Goal: Information Seeking & Learning: Learn about a topic

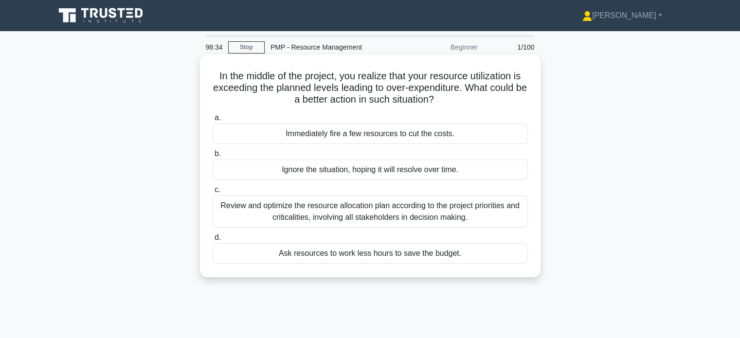
click at [317, 223] on div "Review and optimize the resource allocation plan according to the project prior…" at bounding box center [370, 211] width 315 height 32
click at [213, 193] on input "c. Review and optimize the resource allocation plan according to the project pr…" at bounding box center [213, 190] width 0 height 6
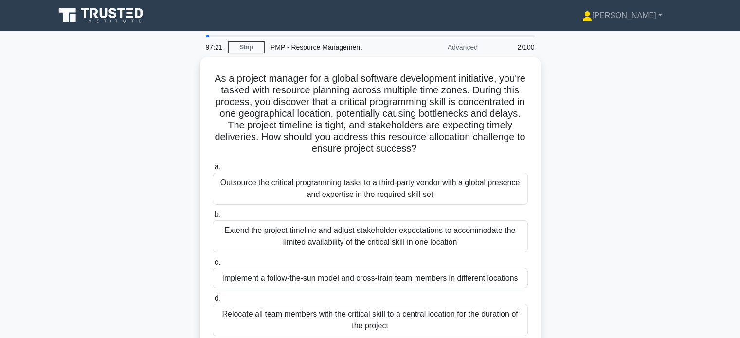
click at [557, 132] on div "As a project manager for a global software development initiative, you're taske…" at bounding box center [370, 209] width 642 height 304
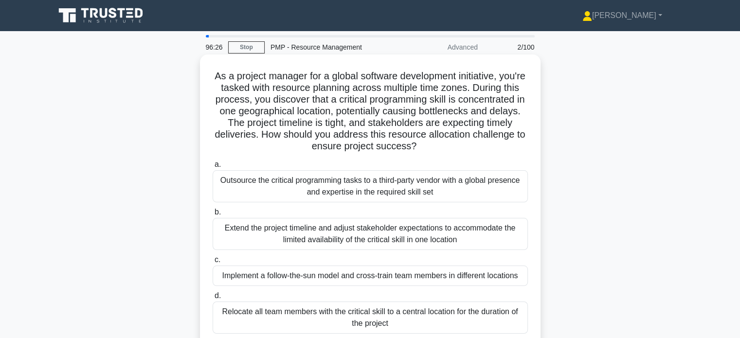
click at [354, 274] on div "Implement a follow-the-sun model and cross-train team members in different loca…" at bounding box center [370, 276] width 315 height 20
click at [213, 263] on input "c. Implement a follow-the-sun model and cross-train team members in different l…" at bounding box center [213, 260] width 0 height 6
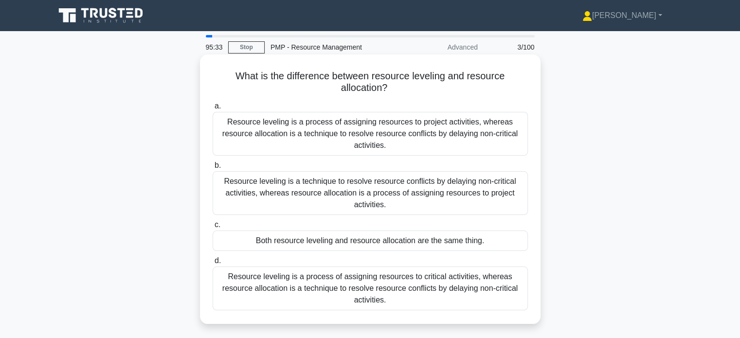
click at [365, 199] on div "Resource leveling is a technique to resolve resource conflicts by delaying non-…" at bounding box center [370, 193] width 315 height 44
click at [213, 169] on input "b. Resource leveling is a technique to resolve resource conflicts by delaying n…" at bounding box center [213, 165] width 0 height 6
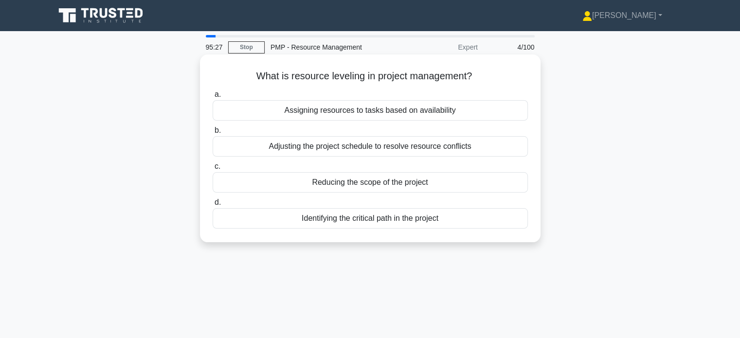
click at [354, 146] on div "Adjusting the project schedule to resolve resource conflicts" at bounding box center [370, 146] width 315 height 20
click at [213, 134] on input "b. Adjusting the project schedule to resolve resource conflicts" at bounding box center [213, 130] width 0 height 6
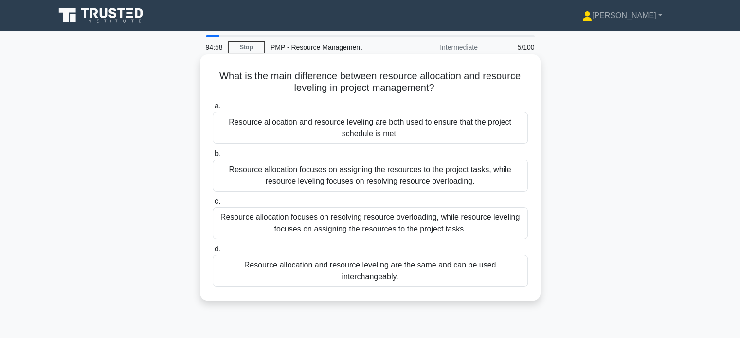
click at [392, 180] on div "Resource allocation focuses on assigning the resources to the project tasks, wh…" at bounding box center [370, 176] width 315 height 32
click at [213, 157] on input "b. Resource allocation focuses on assigning the resources to the project tasks,…" at bounding box center [213, 154] width 0 height 6
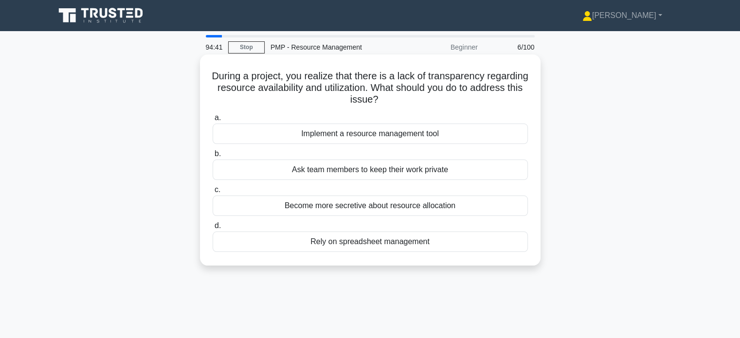
click at [388, 135] on div "Implement a resource management tool" at bounding box center [370, 134] width 315 height 20
click at [213, 121] on input "a. Implement a resource management tool" at bounding box center [213, 118] width 0 height 6
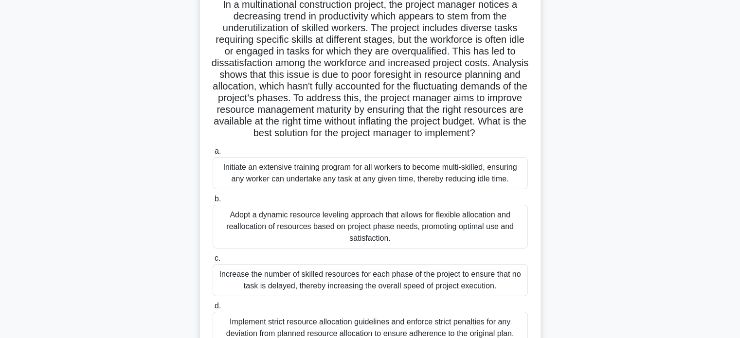
scroll to position [71, 0]
click at [360, 186] on div "Initiate an extensive training program for all workers to become multi-skilled,…" at bounding box center [370, 174] width 315 height 32
click at [213, 155] on input "a. Initiate an extensive training program for all workers to become multi-skill…" at bounding box center [213, 152] width 0 height 6
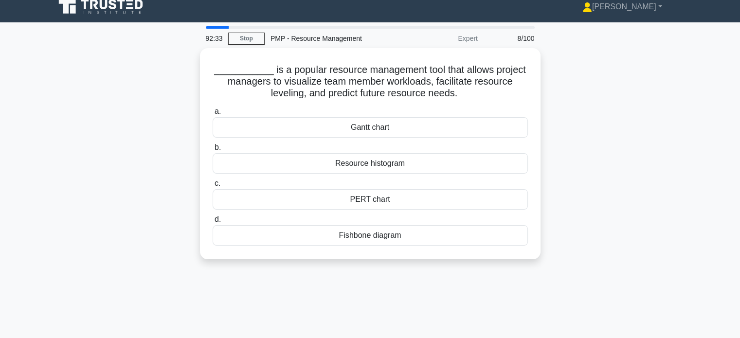
scroll to position [0, 0]
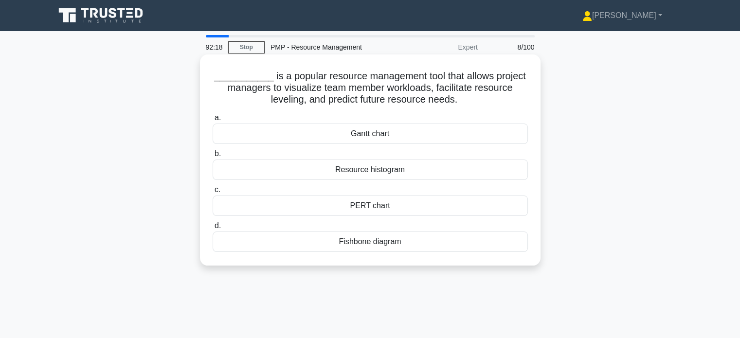
click at [478, 138] on div "Gantt chart" at bounding box center [370, 134] width 315 height 20
click at [213, 121] on input "a. Gantt chart" at bounding box center [213, 118] width 0 height 6
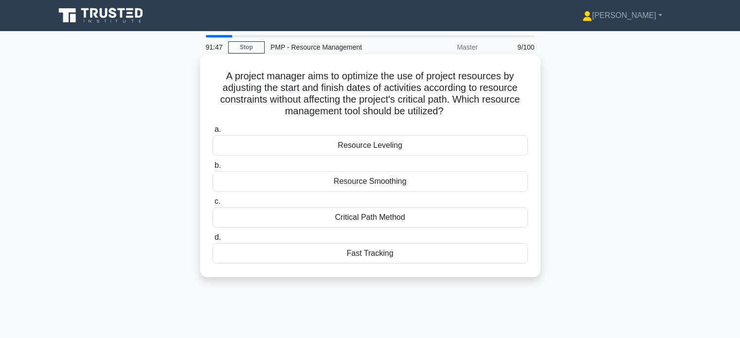
click at [425, 144] on div "Resource Leveling" at bounding box center [370, 145] width 315 height 20
click at [213, 133] on input "a. Resource Leveling" at bounding box center [213, 129] width 0 height 6
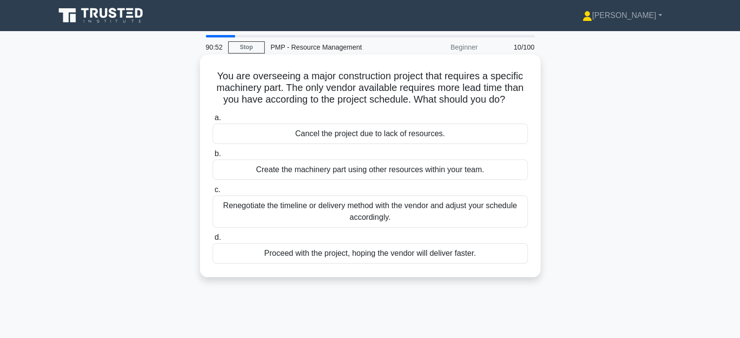
click at [406, 222] on div "Renegotiate the timeline or delivery method with the vendor and adjust your sch…" at bounding box center [370, 211] width 315 height 32
click at [213, 193] on input "c. Renegotiate the timeline or delivery method with the vendor and adjust your …" at bounding box center [213, 190] width 0 height 6
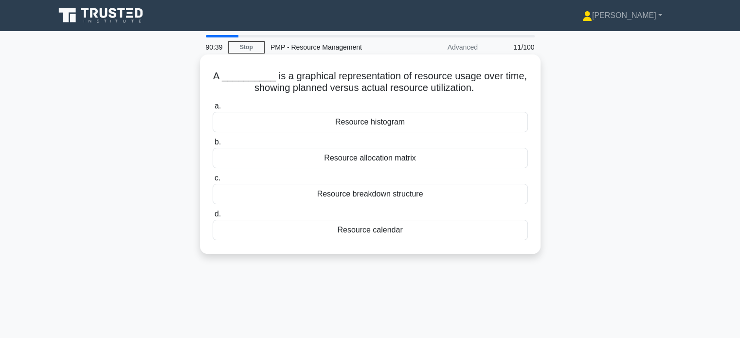
click at [392, 166] on div "Resource allocation matrix" at bounding box center [370, 158] width 315 height 20
click at [213, 145] on input "b. Resource allocation matrix" at bounding box center [213, 142] width 0 height 6
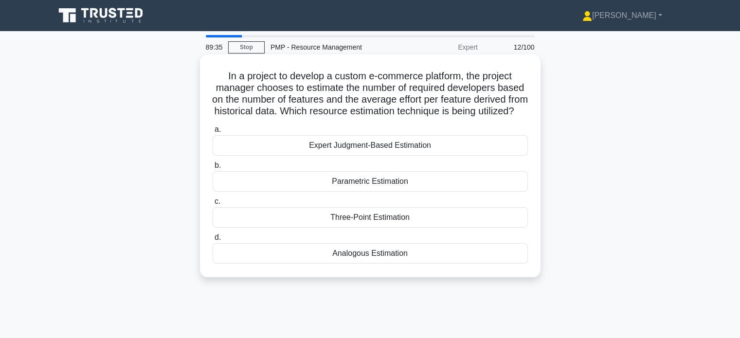
click at [372, 192] on div "Parametric Estimation" at bounding box center [370, 181] width 315 height 20
click at [213, 169] on input "b. Parametric Estimation" at bounding box center [213, 165] width 0 height 6
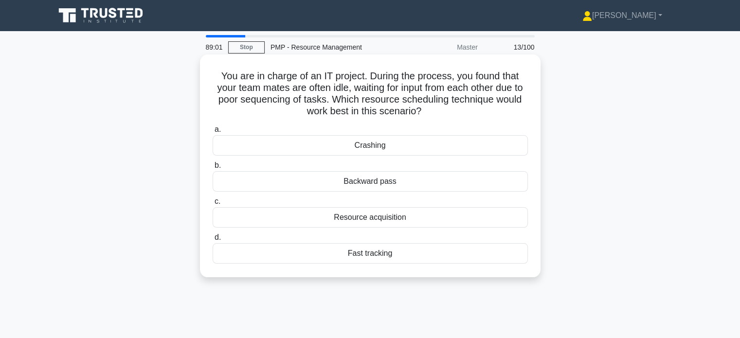
click at [378, 178] on div "Backward pass" at bounding box center [370, 181] width 315 height 20
click at [213, 169] on input "b. Backward pass" at bounding box center [213, 165] width 0 height 6
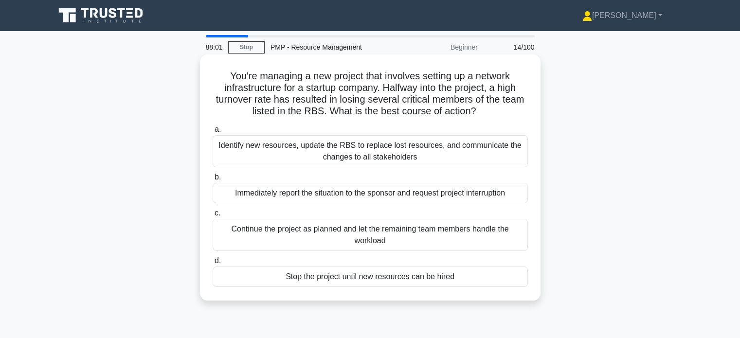
click at [360, 147] on div "Identify new resources, update the RBS to replace lost resources, and communica…" at bounding box center [370, 151] width 315 height 32
click at [213, 133] on input "a. Identify new resources, update the RBS to replace lost resources, and commun…" at bounding box center [213, 129] width 0 height 6
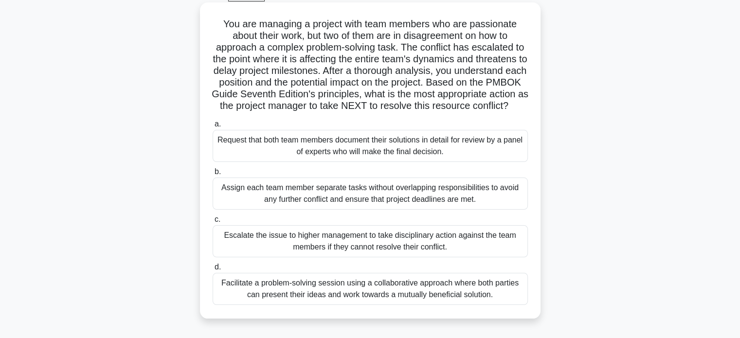
scroll to position [53, 0]
click at [345, 299] on div "Facilitate a problem-solving session using a collaborative approach where both …" at bounding box center [370, 288] width 315 height 32
click at [213, 270] on input "d. Facilitate a problem-solving session using a collaborative approach where bo…" at bounding box center [213, 267] width 0 height 6
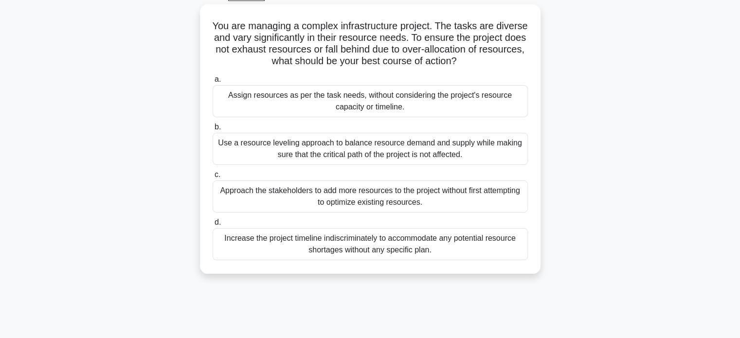
scroll to position [0, 0]
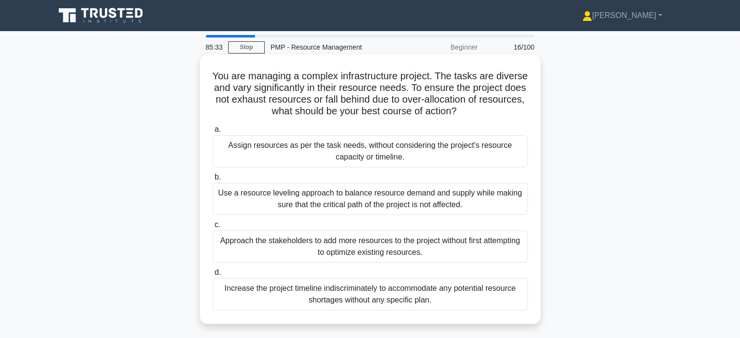
click at [396, 208] on div "Use a resource leveling approach to balance resource demand and supply while ma…" at bounding box center [370, 199] width 315 height 32
click at [213, 180] on input "b. Use a resource leveling approach to balance resource demand and supply while…" at bounding box center [213, 177] width 0 height 6
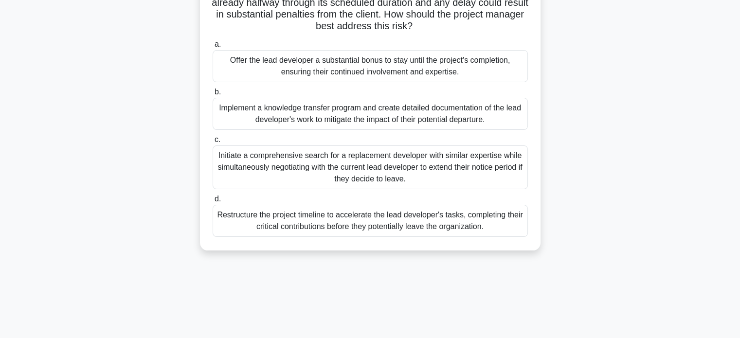
scroll to position [136, 0]
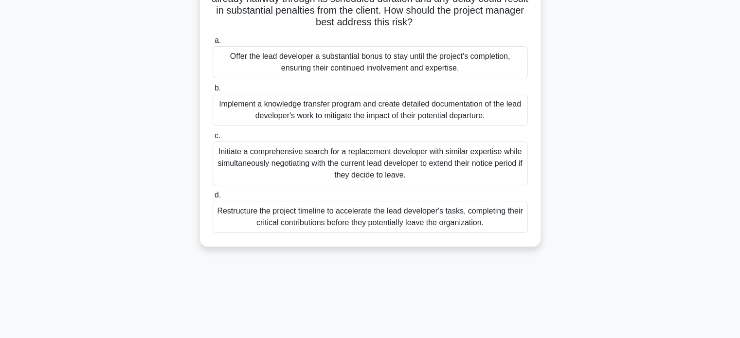
click at [408, 175] on div "Initiate a comprehensive search for a replacement developer with similar expert…" at bounding box center [370, 164] width 315 height 44
click at [213, 139] on input "c. Initiate a comprehensive search for a replacement developer with similar exp…" at bounding box center [213, 136] width 0 height 6
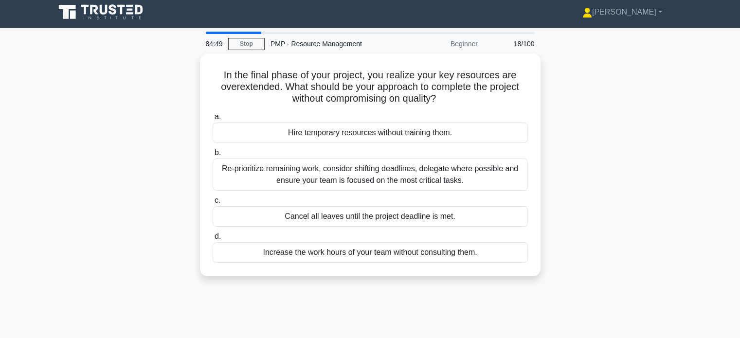
scroll to position [0, 0]
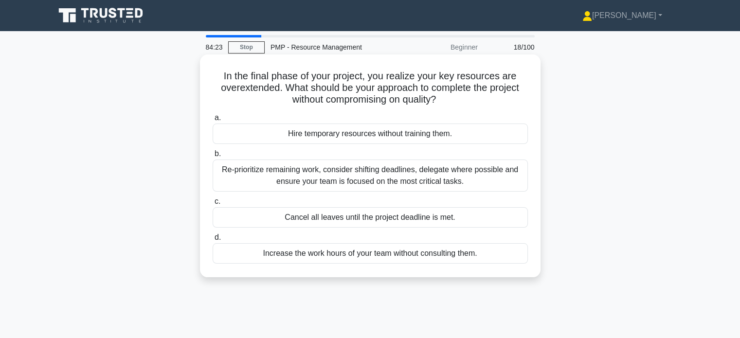
click at [385, 178] on div "Re-prioritize remaining work, consider shifting deadlines, delegate where possi…" at bounding box center [370, 176] width 315 height 32
click at [213, 157] on input "b. Re-prioritize remaining work, consider shifting deadlines, delegate where po…" at bounding box center [213, 154] width 0 height 6
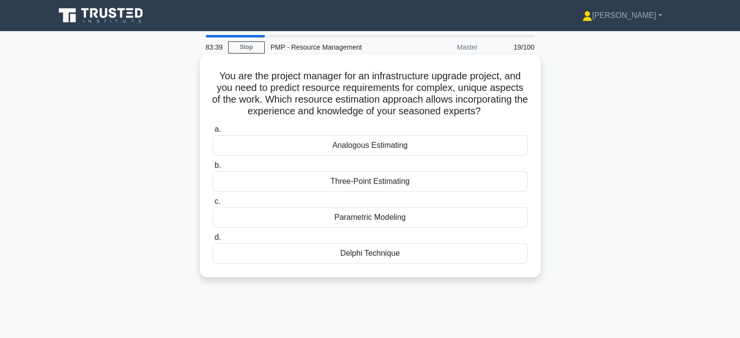
click at [396, 257] on div "Delphi Technique" at bounding box center [370, 253] width 315 height 20
click at [213, 241] on input "d. Delphi Technique" at bounding box center [213, 237] width 0 height 6
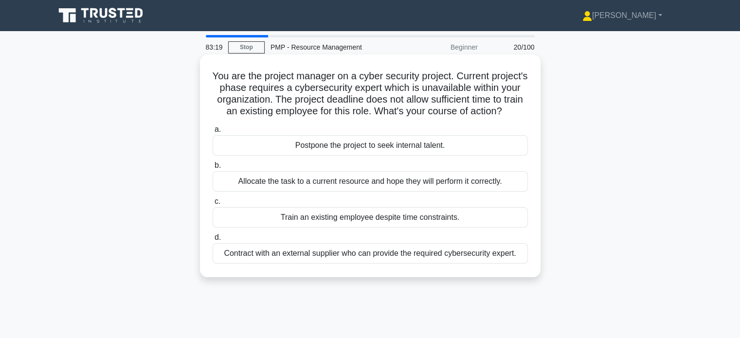
click at [375, 264] on div "Contract with an external supplier who can provide the required cybersecurity e…" at bounding box center [370, 253] width 315 height 20
click at [213, 241] on input "d. Contract with an external supplier who can provide the required cybersecurit…" at bounding box center [213, 237] width 0 height 6
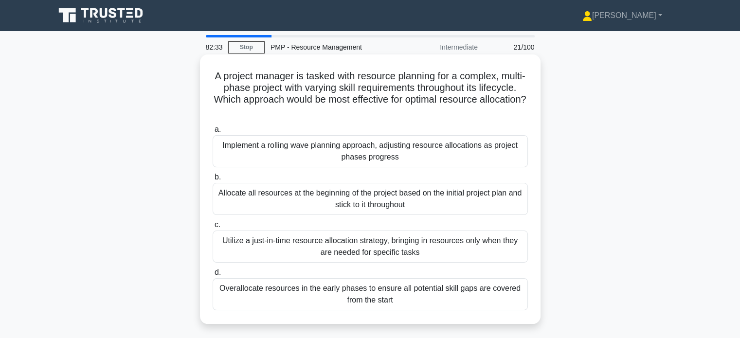
click at [386, 156] on div "Implement a rolling wave planning approach, adjusting resource allocations as p…" at bounding box center [370, 151] width 315 height 32
click at [213, 133] on input "a. Implement a rolling wave planning approach, adjusting resource allocations a…" at bounding box center [213, 129] width 0 height 6
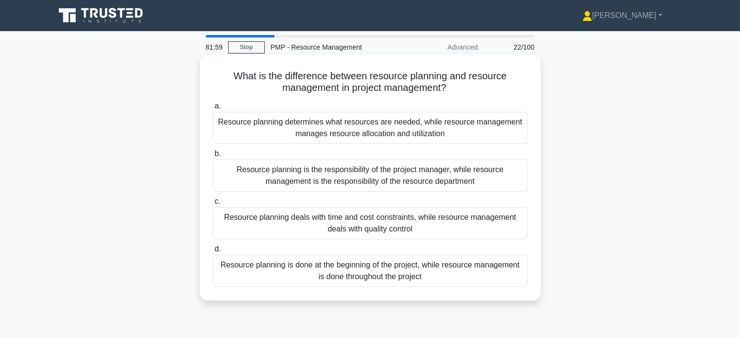
click at [366, 132] on div "Resource planning determines what resources are needed, while resource manageme…" at bounding box center [370, 128] width 315 height 32
click at [213, 109] on input "a. Resource planning determines what resources are needed, while resource manag…" at bounding box center [213, 106] width 0 height 6
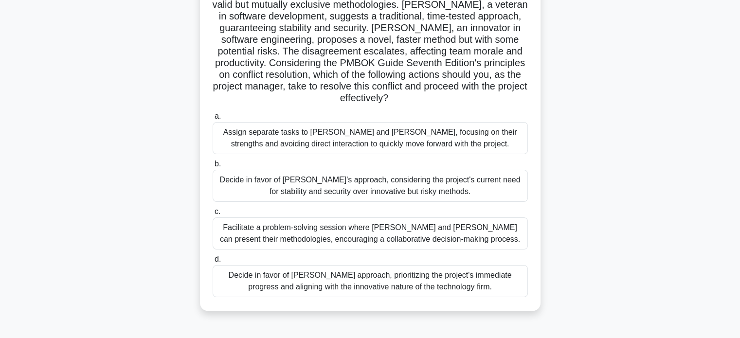
scroll to position [155, 0]
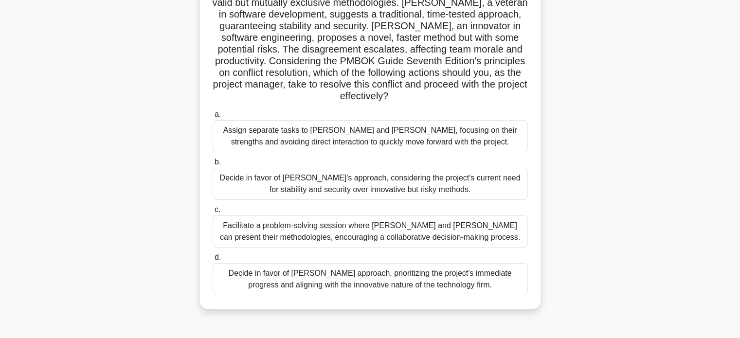
click at [383, 217] on div "Facilitate a problem-solving session where Alex and Taylor can present their me…" at bounding box center [370, 231] width 315 height 32
click at [213, 213] on input "c. Facilitate a problem-solving session where Alex and Taylor can present their…" at bounding box center [213, 210] width 0 height 6
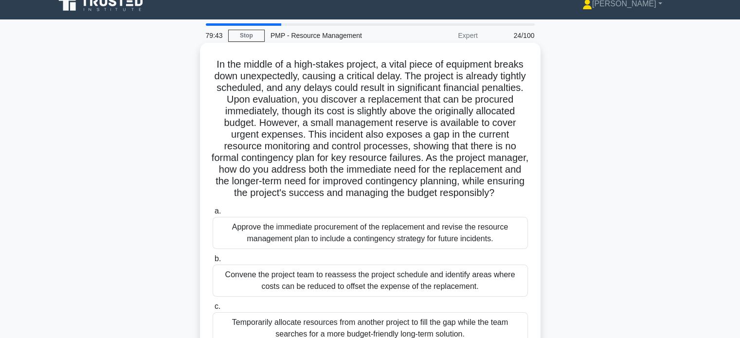
scroll to position [71, 0]
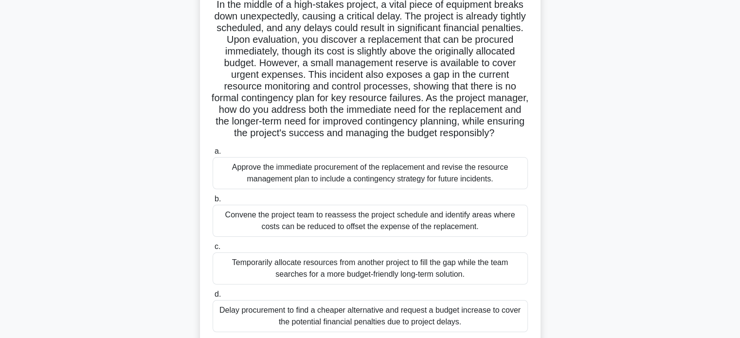
click at [395, 182] on div "Approve the immediate procurement of the replacement and revise the resource ma…" at bounding box center [370, 173] width 315 height 32
click at [213, 155] on input "a. Approve the immediate procurement of the replacement and revise the resource…" at bounding box center [213, 151] width 0 height 6
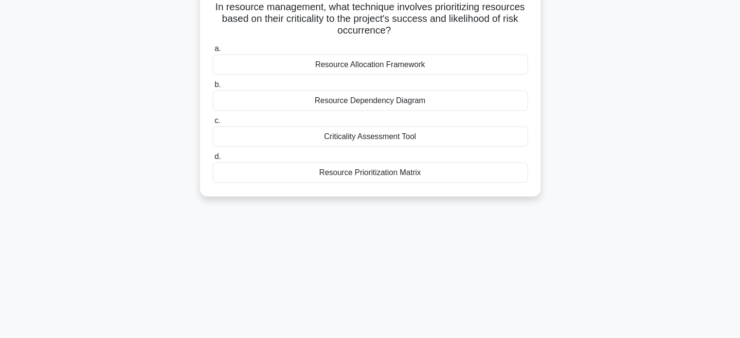
scroll to position [0, 0]
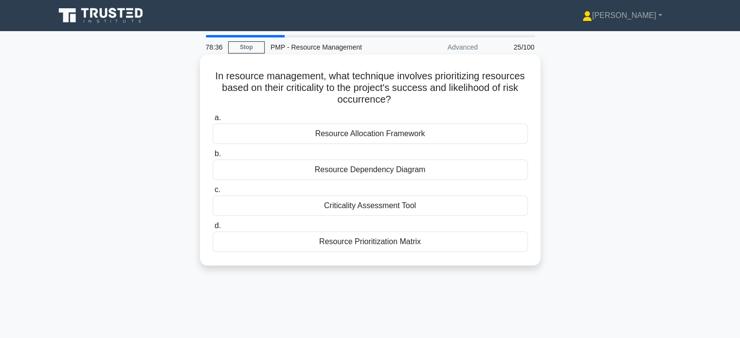
click at [424, 246] on div "Resource Prioritization Matrix" at bounding box center [370, 241] width 315 height 20
click at [213, 229] on input "d. Resource Prioritization Matrix" at bounding box center [213, 226] width 0 height 6
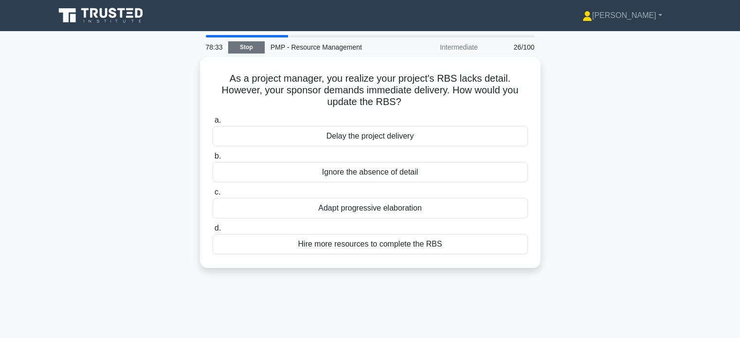
click at [249, 50] on link "Stop" at bounding box center [246, 47] width 36 height 12
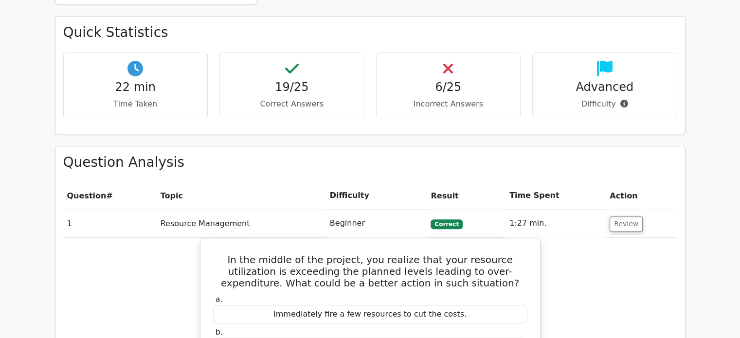
scroll to position [289, 0]
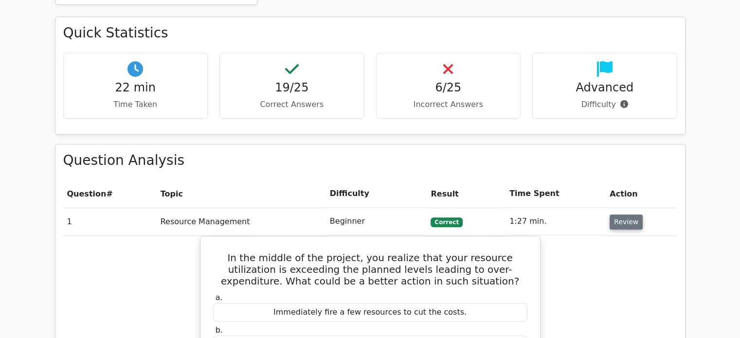
click at [624, 220] on button "Review" at bounding box center [625, 221] width 33 height 15
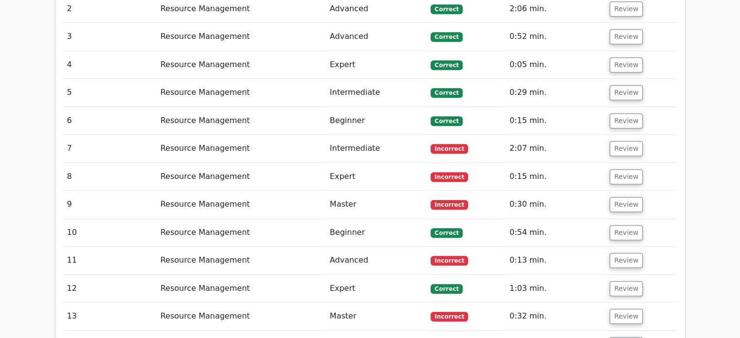
scroll to position [529, 0]
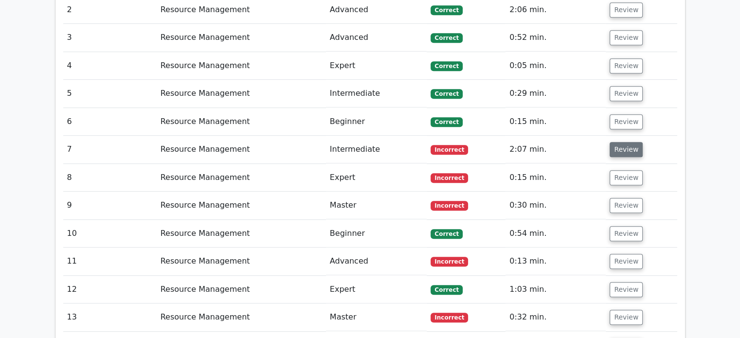
click at [617, 147] on button "Review" at bounding box center [625, 149] width 33 height 15
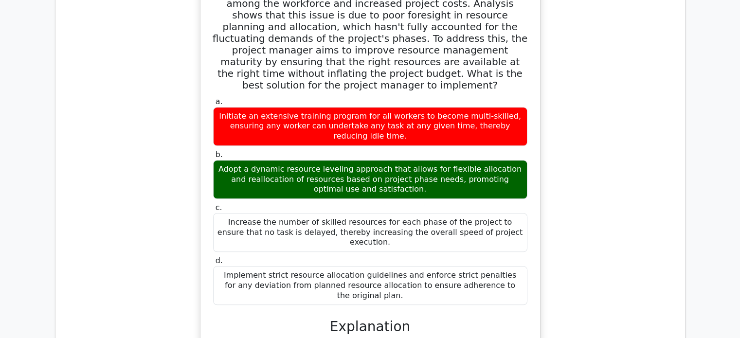
scroll to position [573, 0]
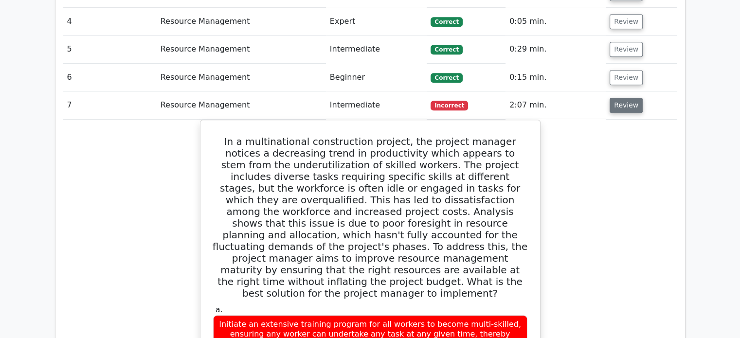
click at [627, 100] on button "Review" at bounding box center [625, 105] width 33 height 15
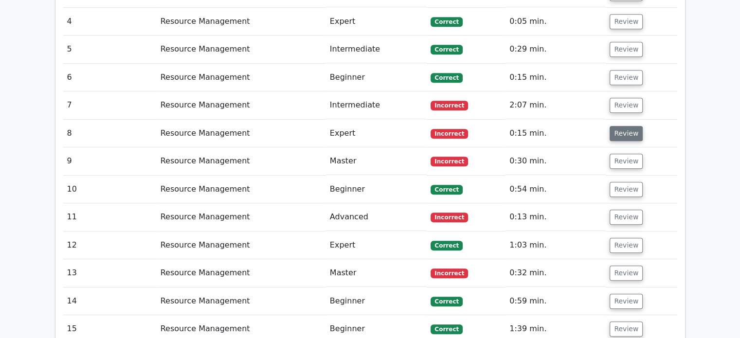
click at [622, 137] on button "Review" at bounding box center [625, 133] width 33 height 15
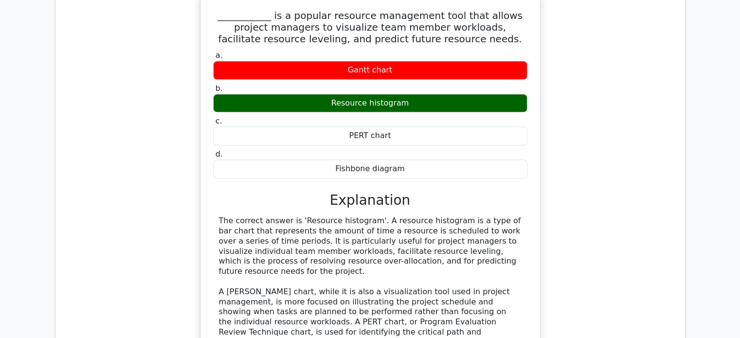
scroll to position [634, 0]
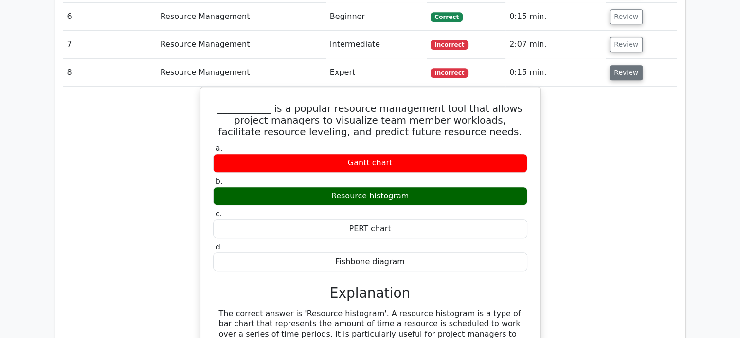
click at [630, 77] on button "Review" at bounding box center [625, 72] width 33 height 15
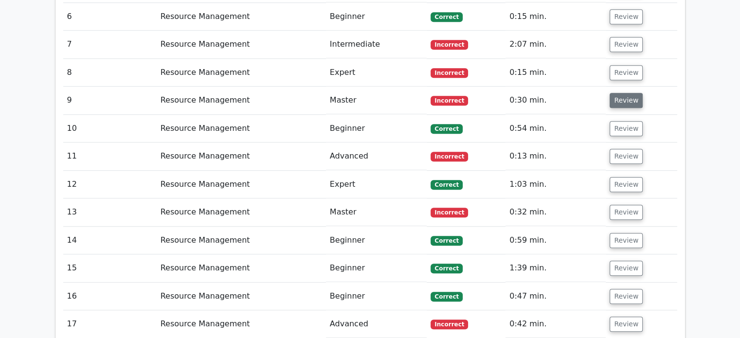
drag, startPoint x: 629, startPoint y: 108, endPoint x: 626, endPoint y: 100, distance: 9.1
click at [626, 100] on td "Review" at bounding box center [640, 101] width 71 height 28
click at [626, 100] on button "Review" at bounding box center [625, 100] width 33 height 15
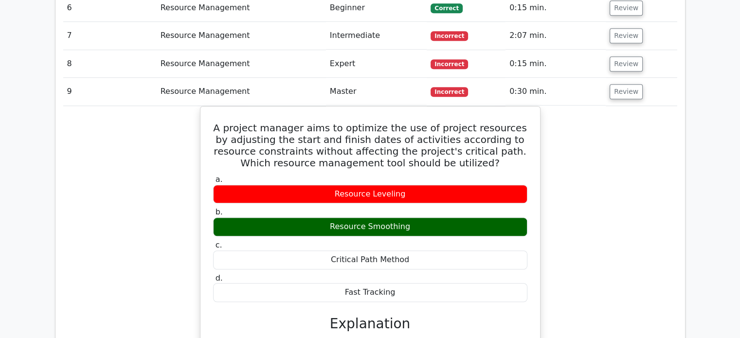
scroll to position [642, 0]
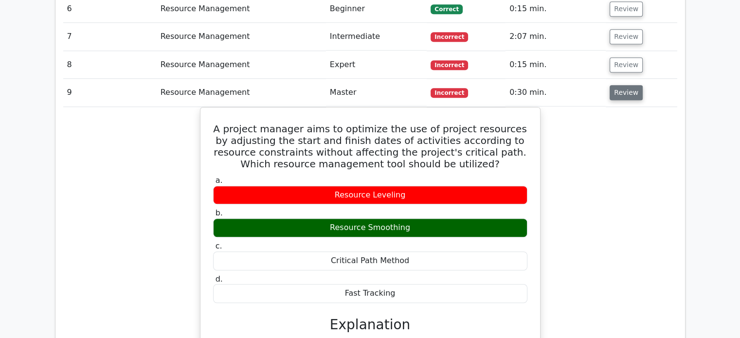
click at [621, 94] on button "Review" at bounding box center [625, 92] width 33 height 15
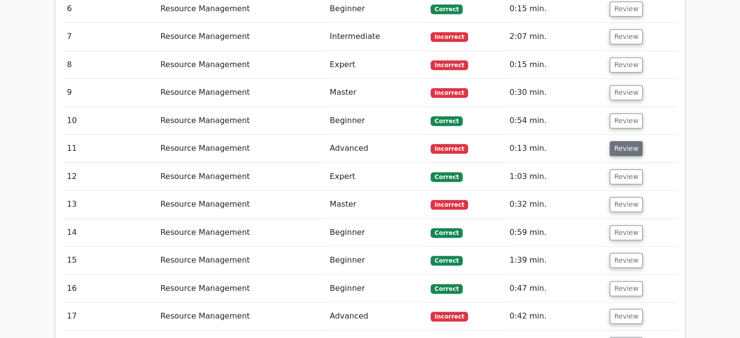
click at [622, 143] on button "Review" at bounding box center [625, 148] width 33 height 15
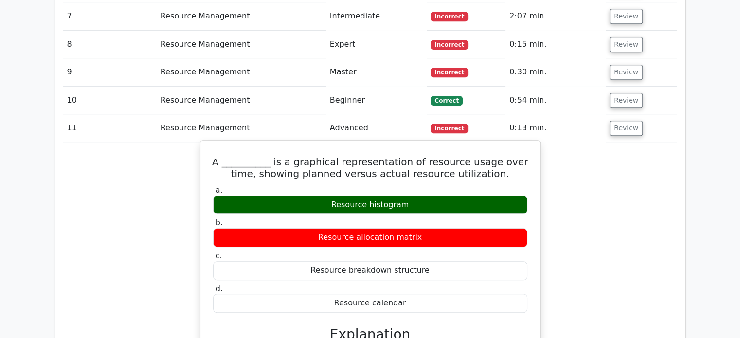
scroll to position [661, 0]
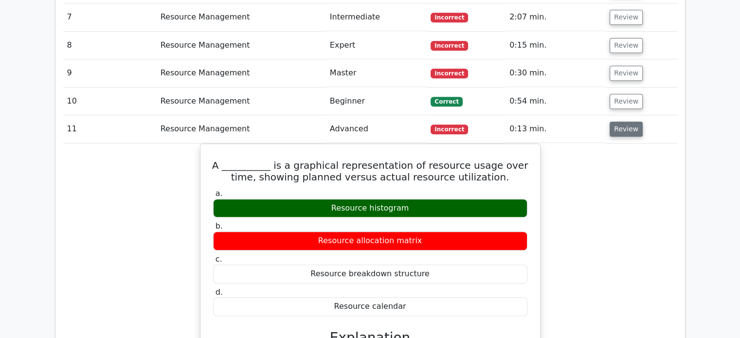
click at [626, 126] on button "Review" at bounding box center [625, 129] width 33 height 15
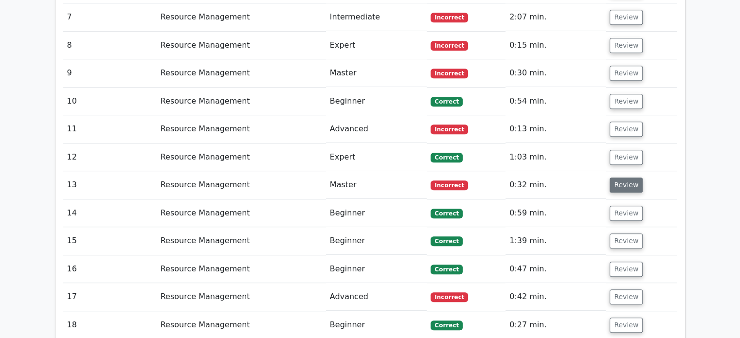
click at [621, 180] on button "Review" at bounding box center [625, 185] width 33 height 15
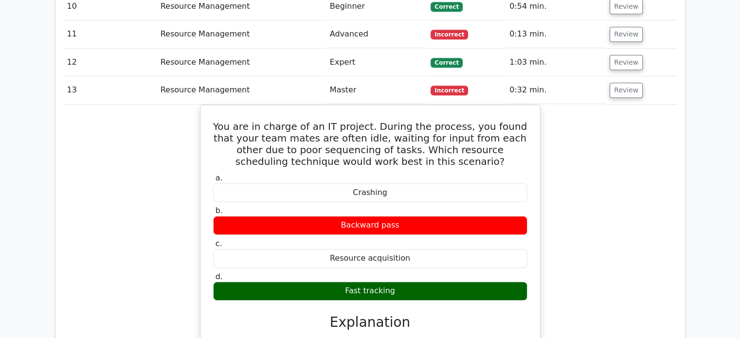
scroll to position [743, 0]
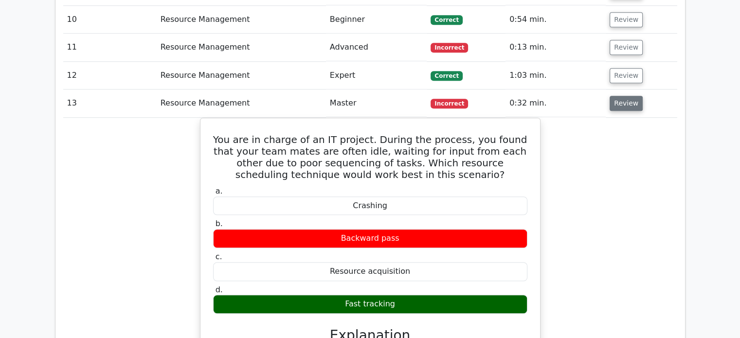
click at [622, 103] on button "Review" at bounding box center [625, 103] width 33 height 15
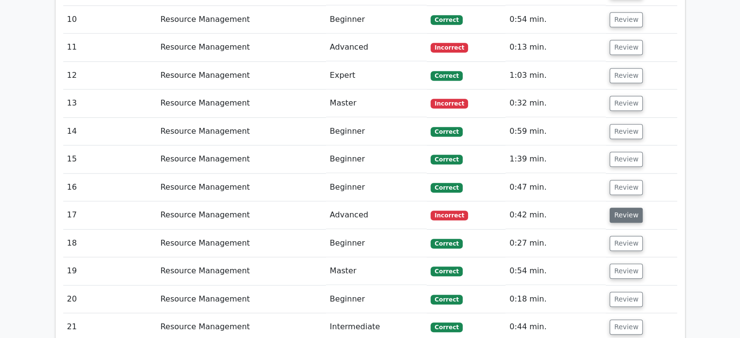
click at [617, 208] on button "Review" at bounding box center [625, 215] width 33 height 15
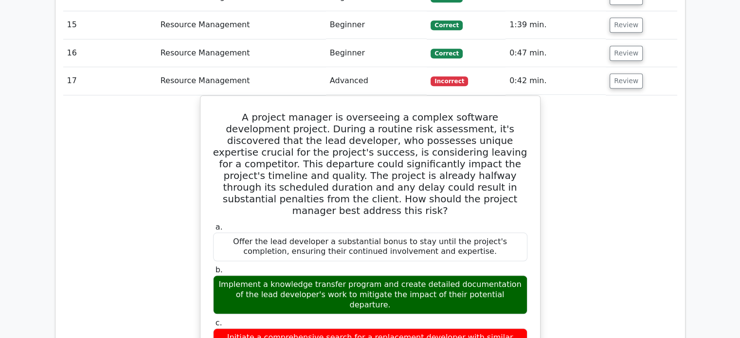
scroll to position [875, 0]
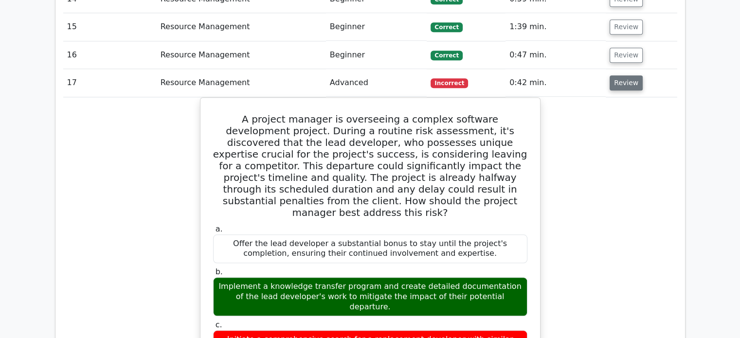
click at [615, 75] on button "Review" at bounding box center [625, 82] width 33 height 15
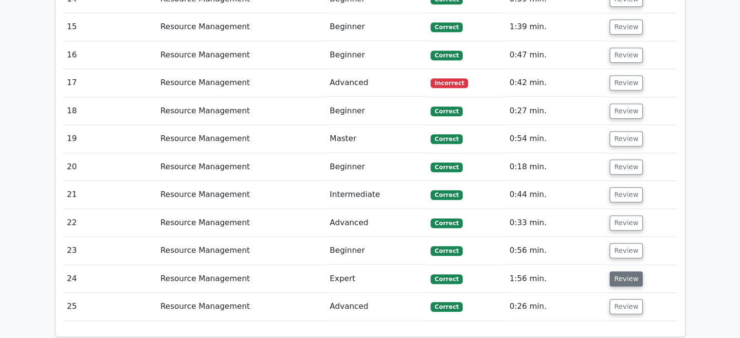
click at [627, 275] on button "Review" at bounding box center [625, 278] width 33 height 15
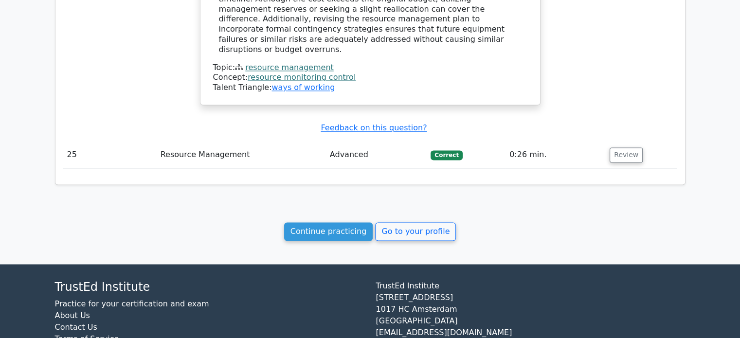
scroll to position [1593, 0]
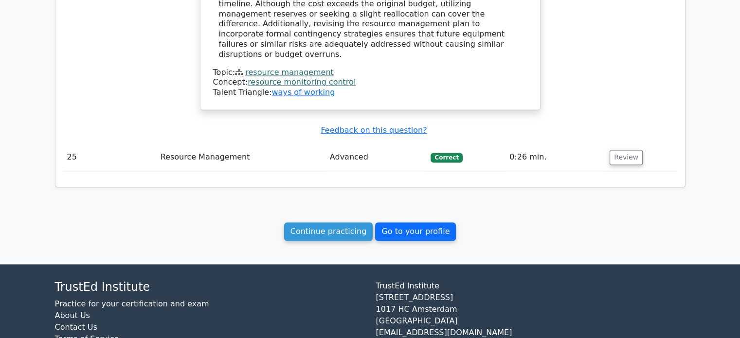
click at [394, 222] on link "Go to your profile" at bounding box center [415, 231] width 81 height 18
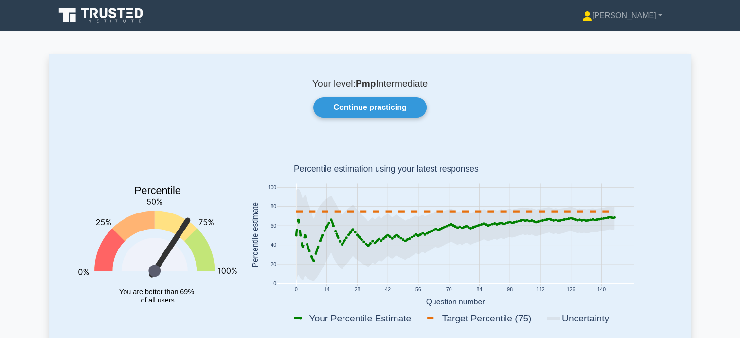
click at [250, 212] on text "Percentile estimate" at bounding box center [254, 234] width 8 height 65
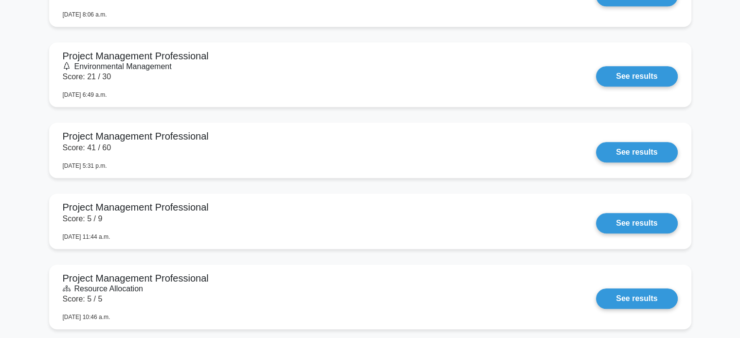
scroll to position [739, 0]
